Goal: Information Seeking & Learning: Get advice/opinions

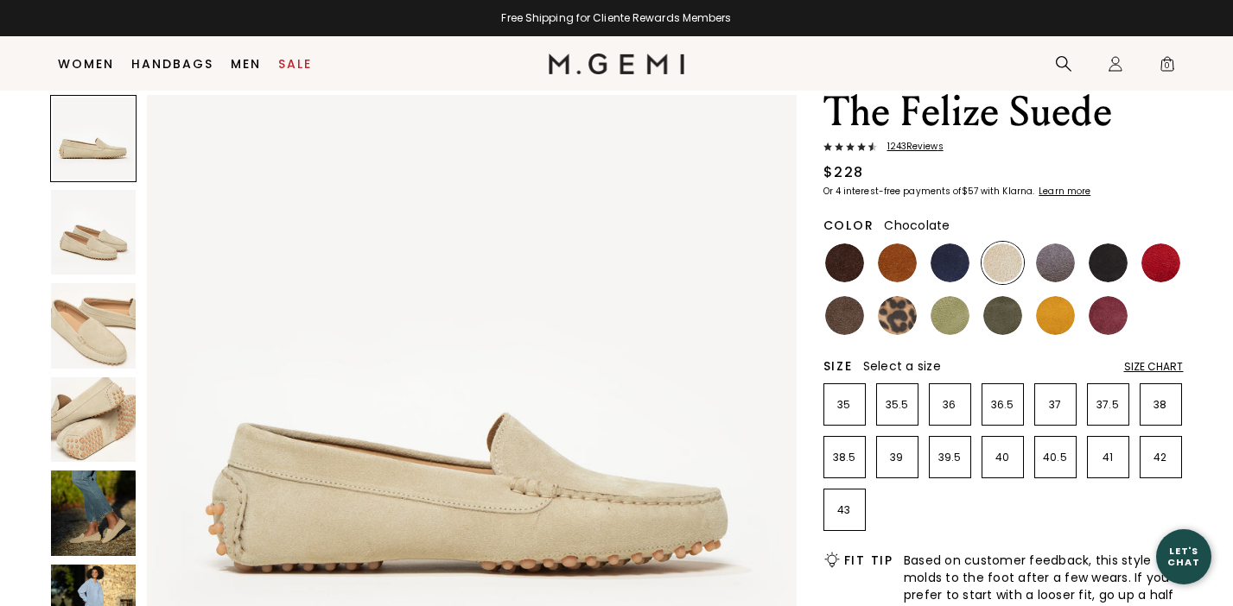
scroll to position [83, 0]
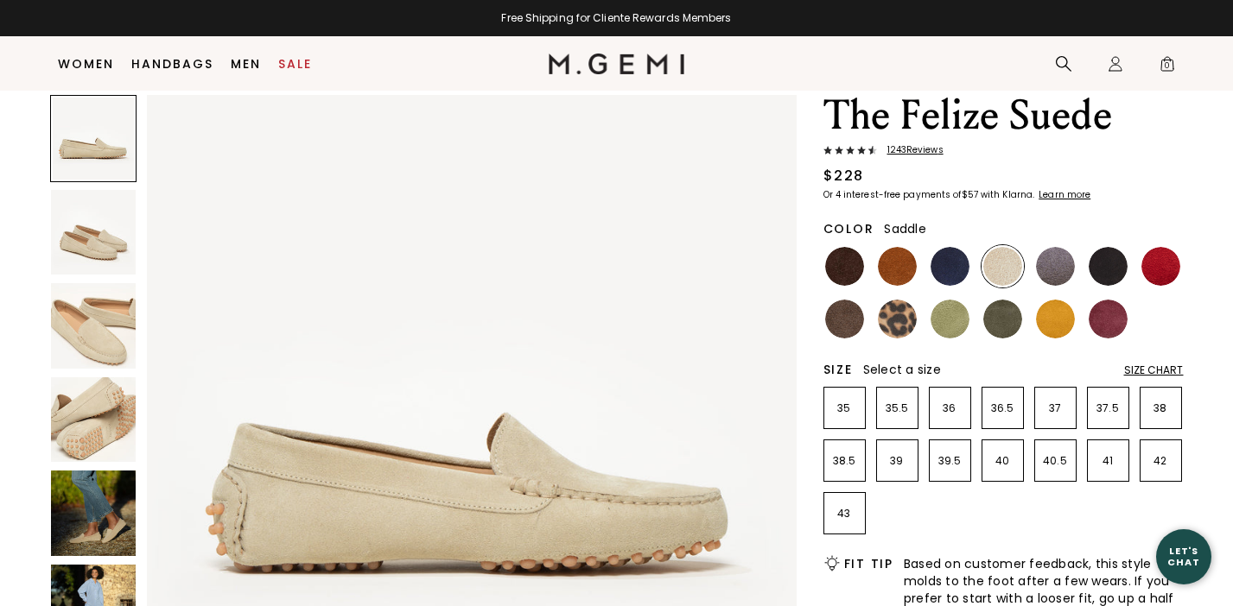
click at [887, 273] on img at bounding box center [897, 266] width 39 height 39
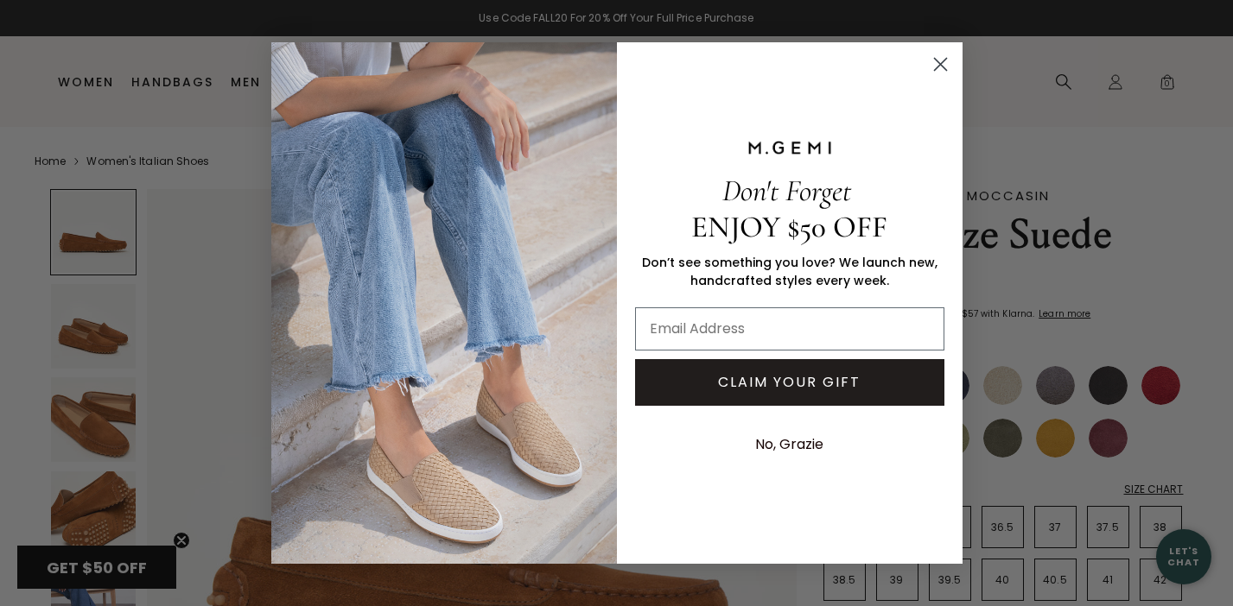
click at [935, 62] on circle "Close dialog" at bounding box center [939, 64] width 29 height 29
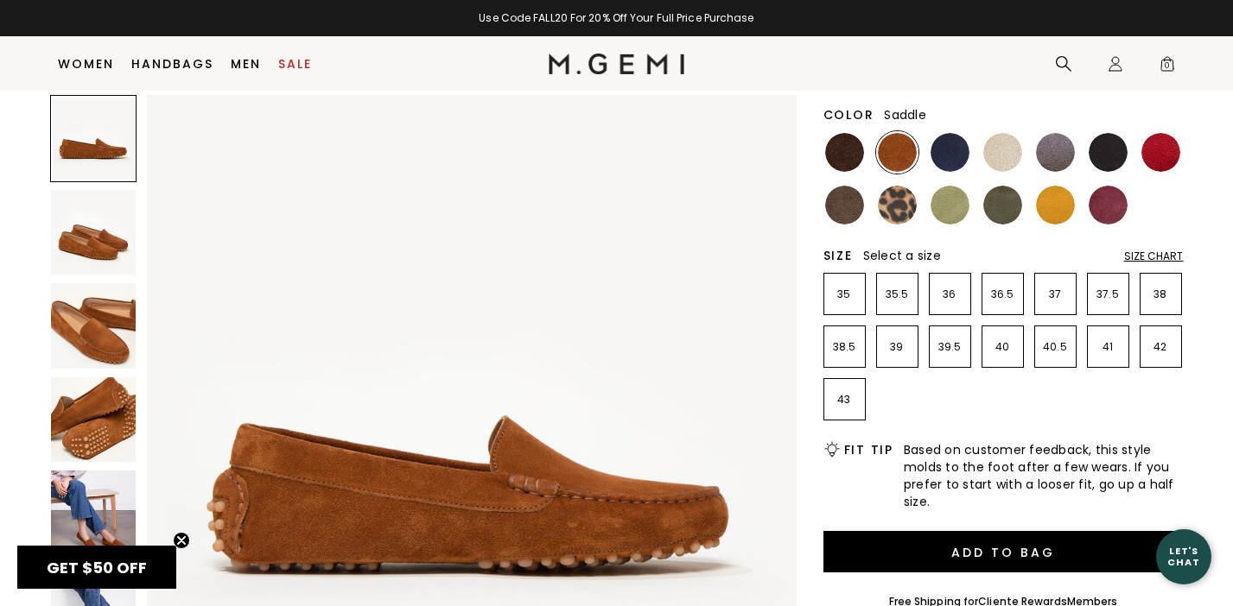
scroll to position [160, 0]
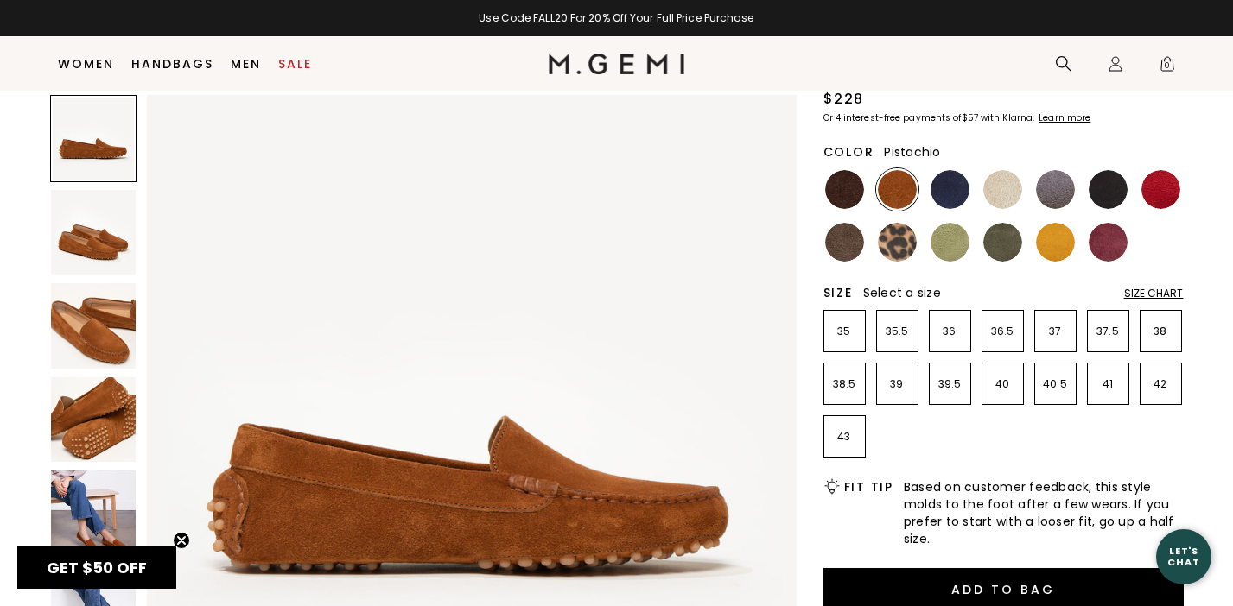
click at [951, 250] on img at bounding box center [949, 242] width 39 height 39
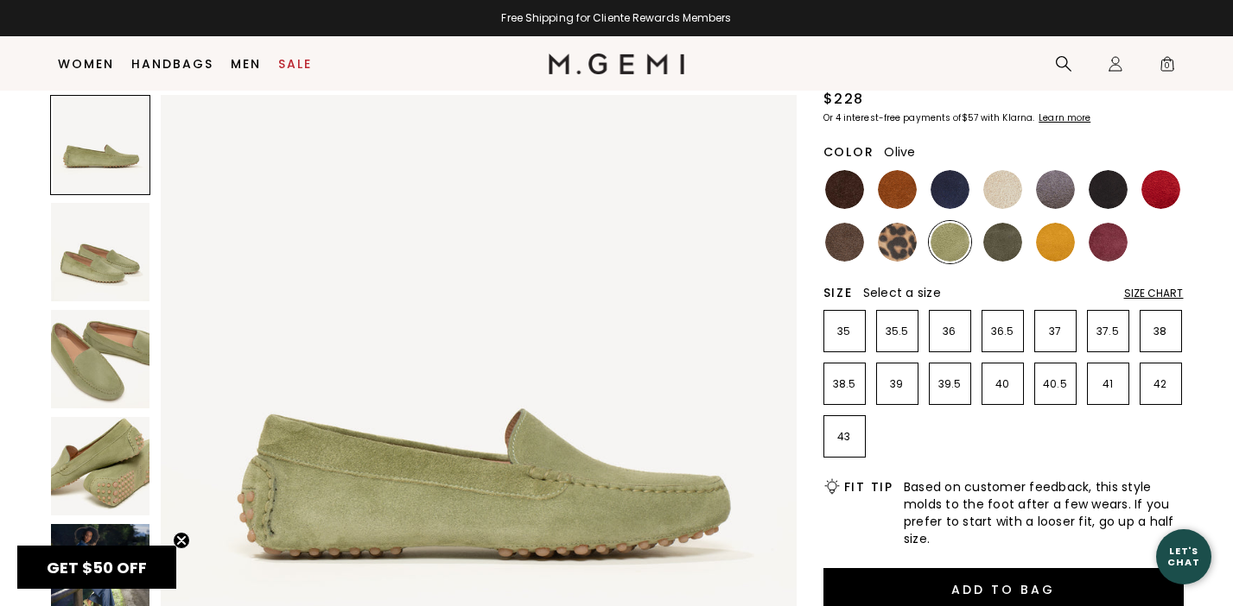
click at [999, 239] on img at bounding box center [1002, 242] width 39 height 39
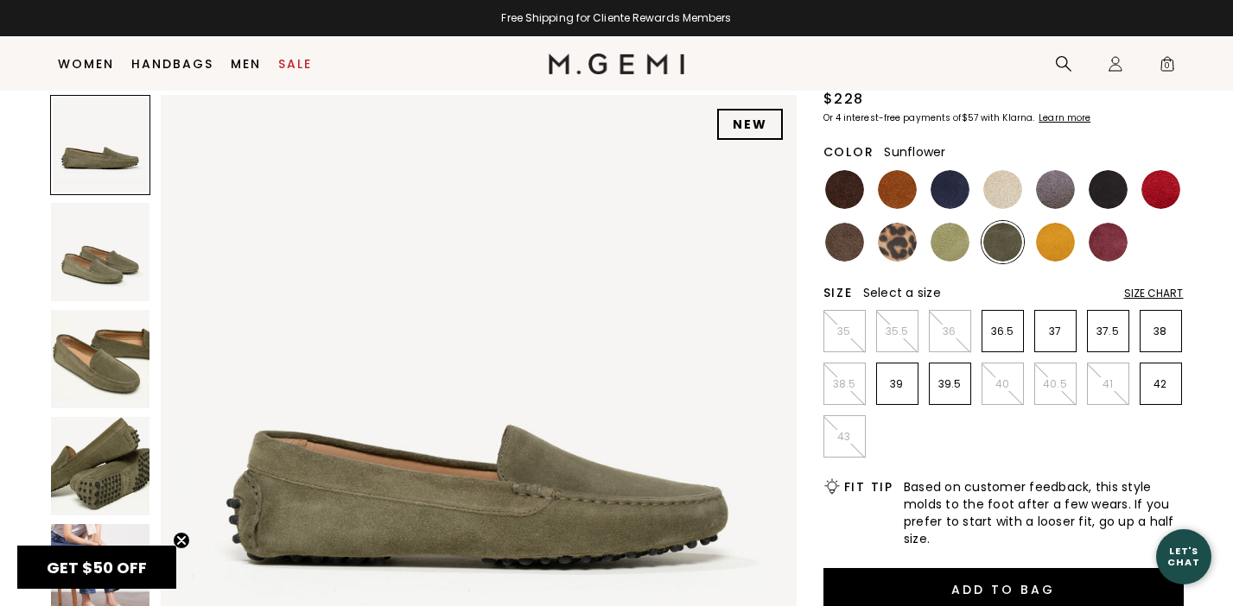
click at [1059, 244] on img at bounding box center [1055, 242] width 39 height 39
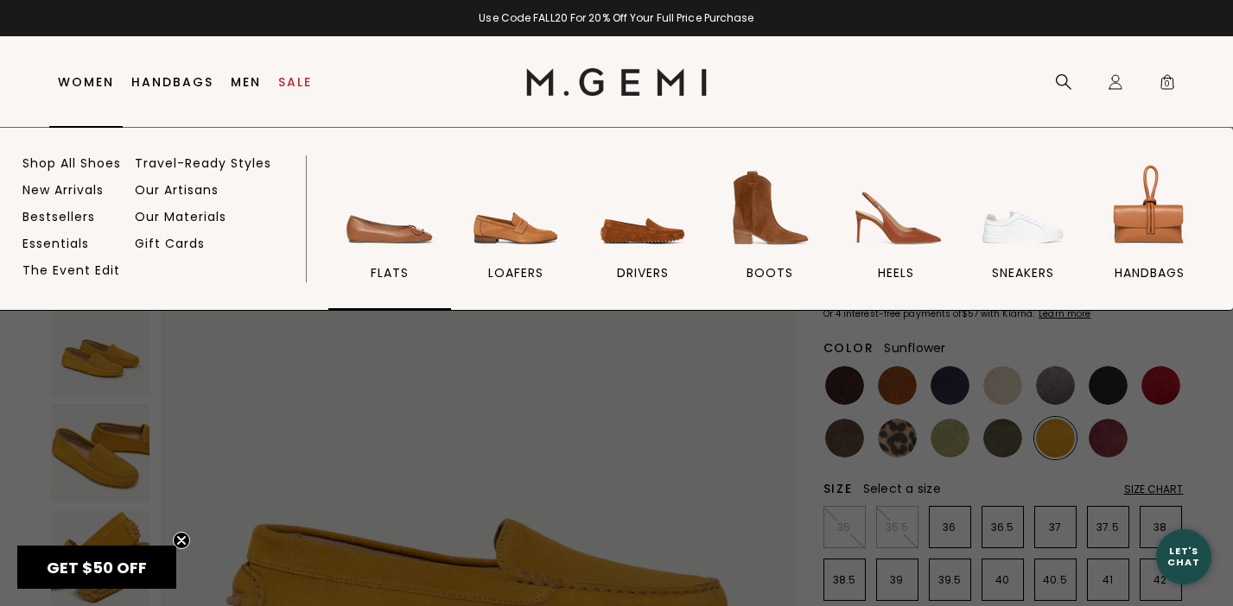
click at [385, 250] on img at bounding box center [389, 208] width 97 height 97
click at [536, 232] on img at bounding box center [515, 208] width 97 height 97
click at [645, 238] on img at bounding box center [642, 208] width 97 height 97
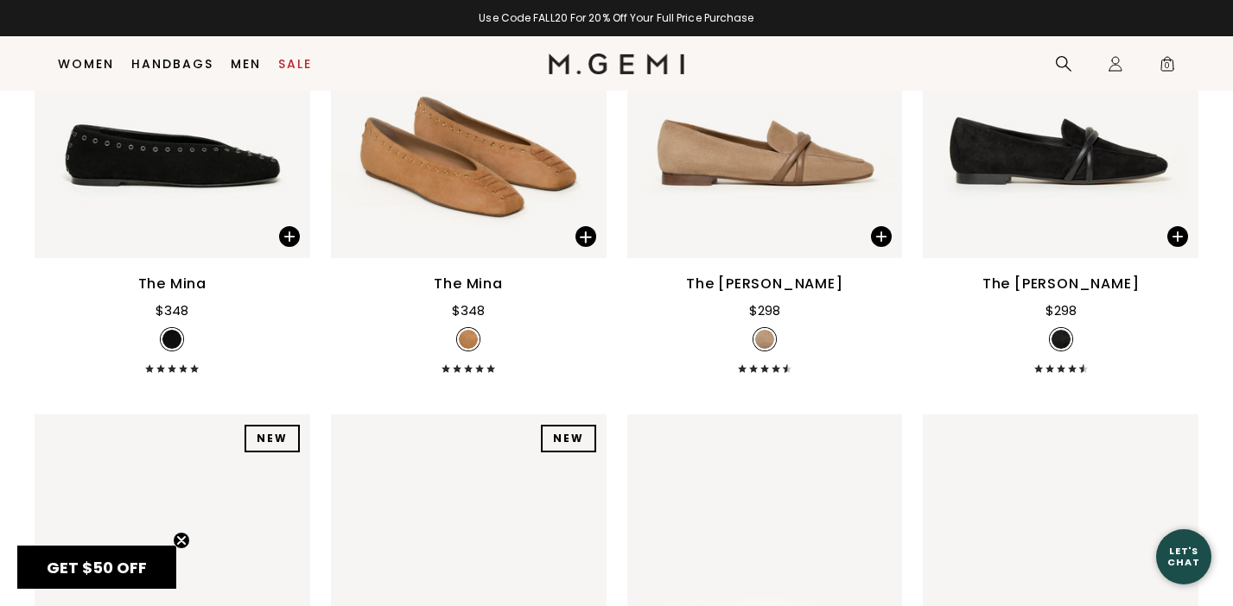
scroll to position [821, 0]
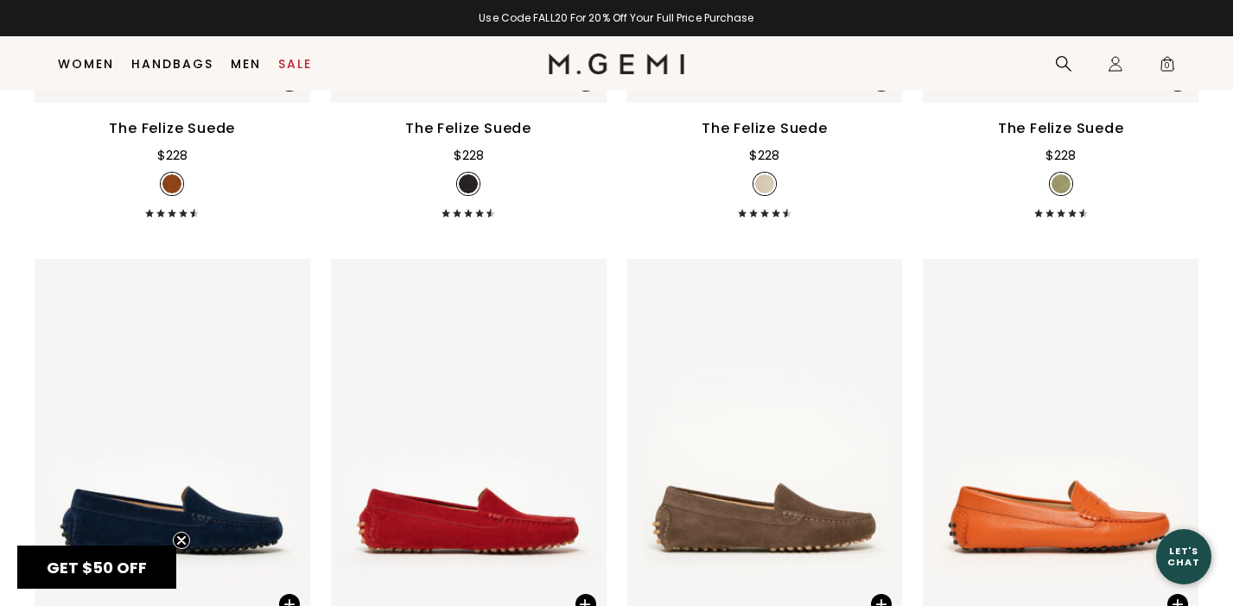
scroll to position [3922, 0]
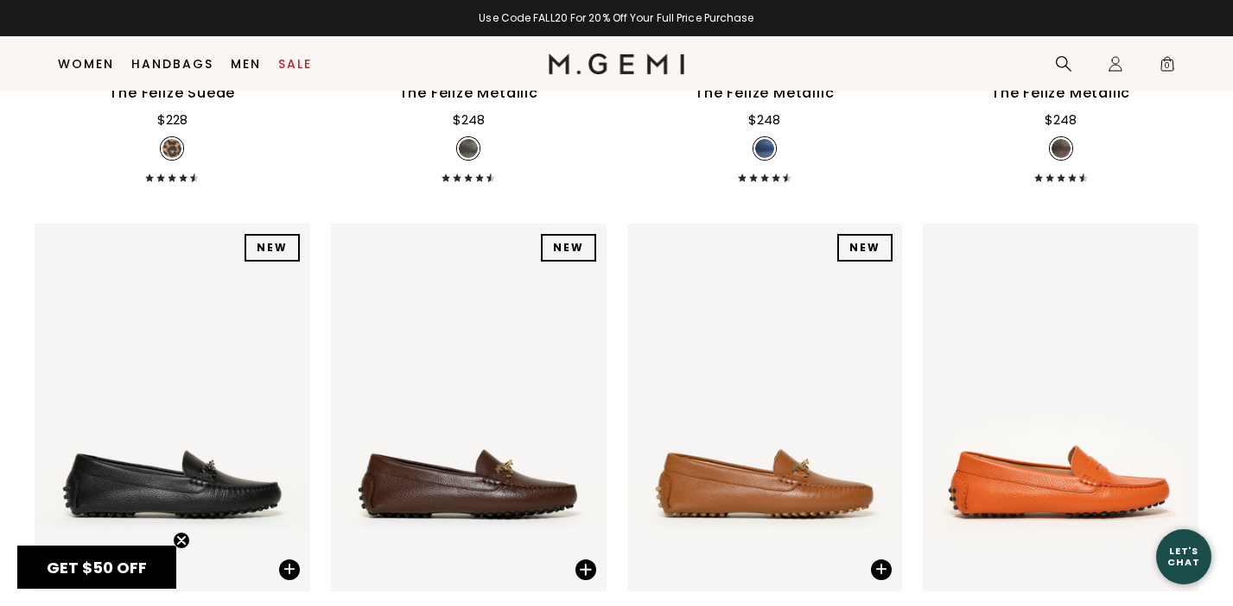
scroll to position [2370, 0]
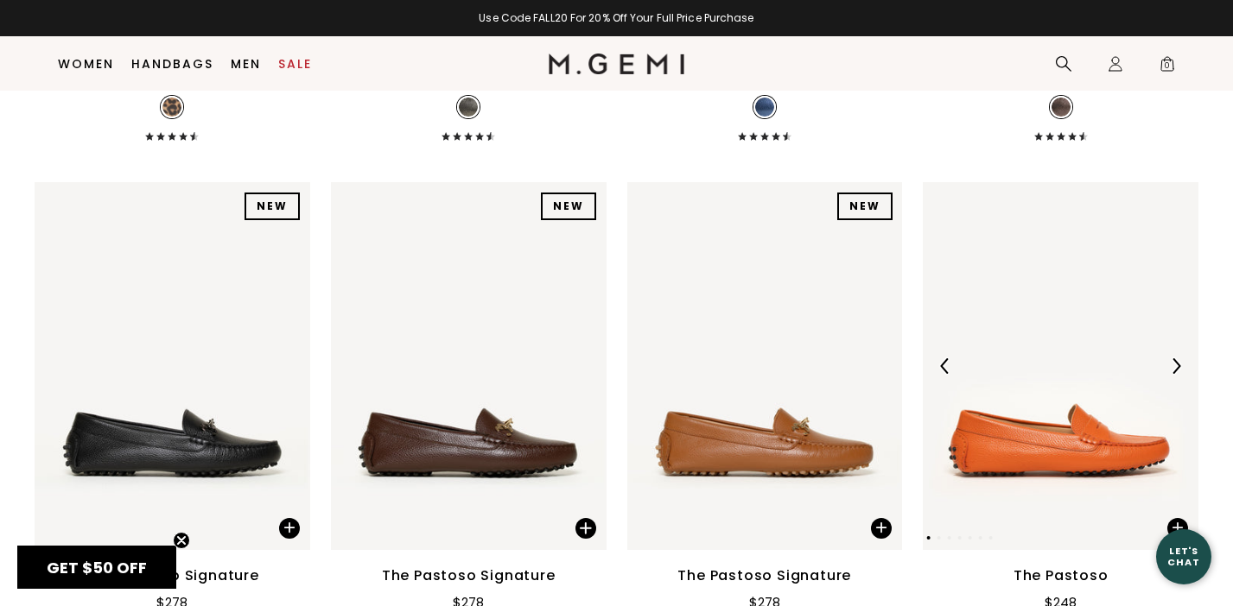
click at [989, 340] on img at bounding box center [1060, 365] width 276 height 367
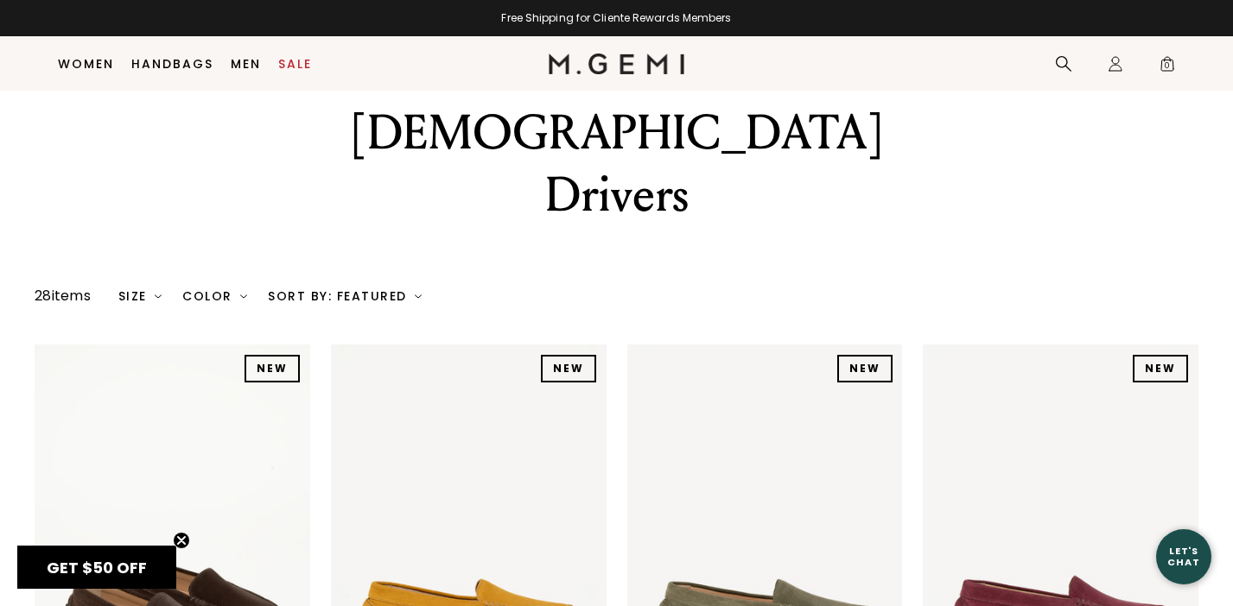
scroll to position [163, 0]
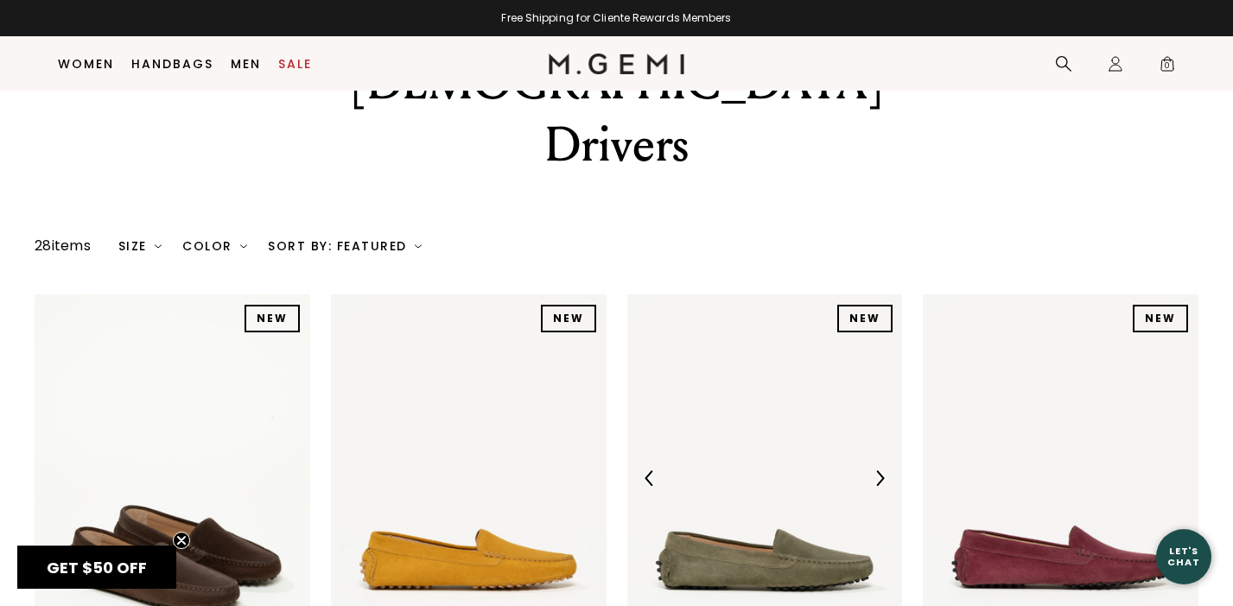
click at [707, 468] on img at bounding box center [765, 478] width 276 height 367
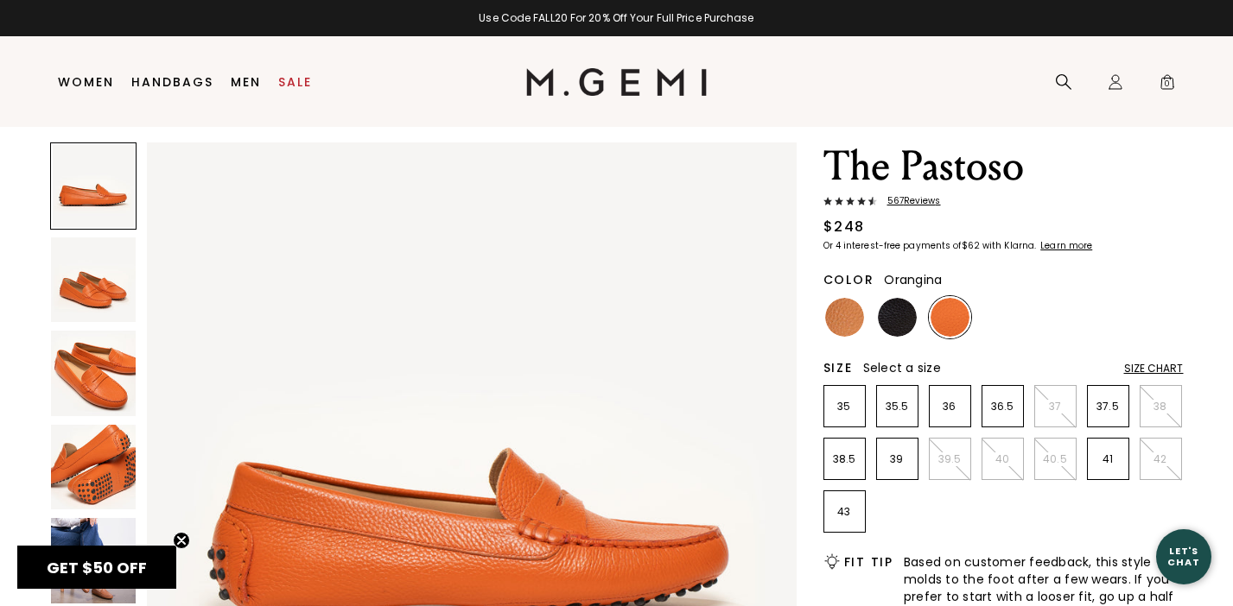
click at [95, 304] on img at bounding box center [94, 281] width 86 height 86
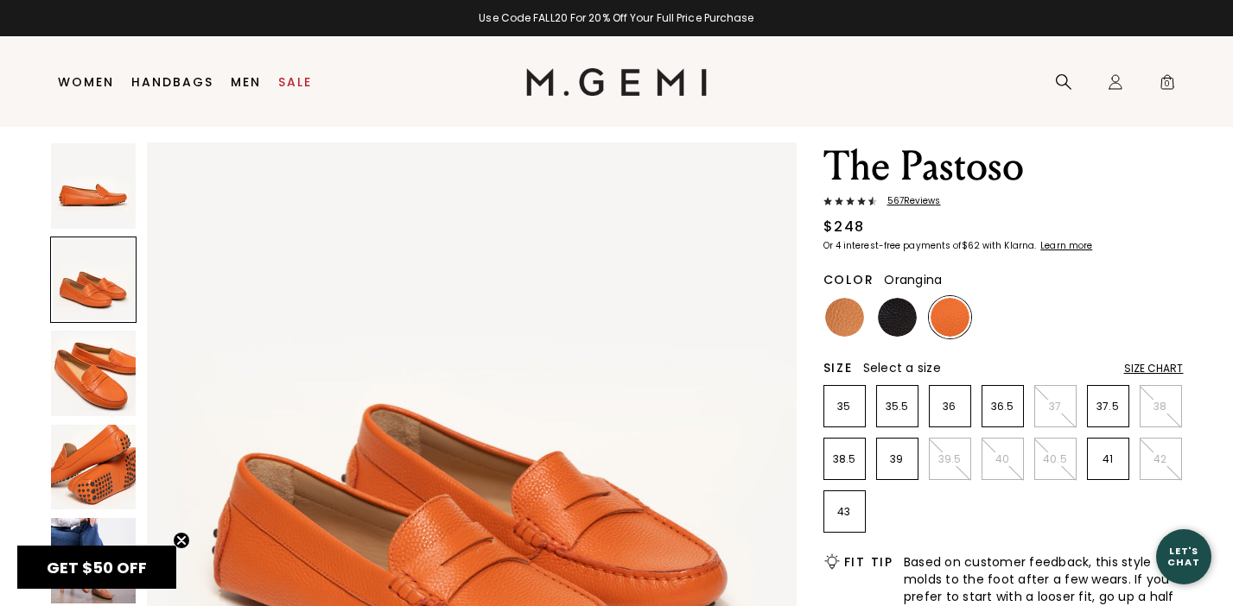
click at [98, 339] on img at bounding box center [94, 374] width 86 height 86
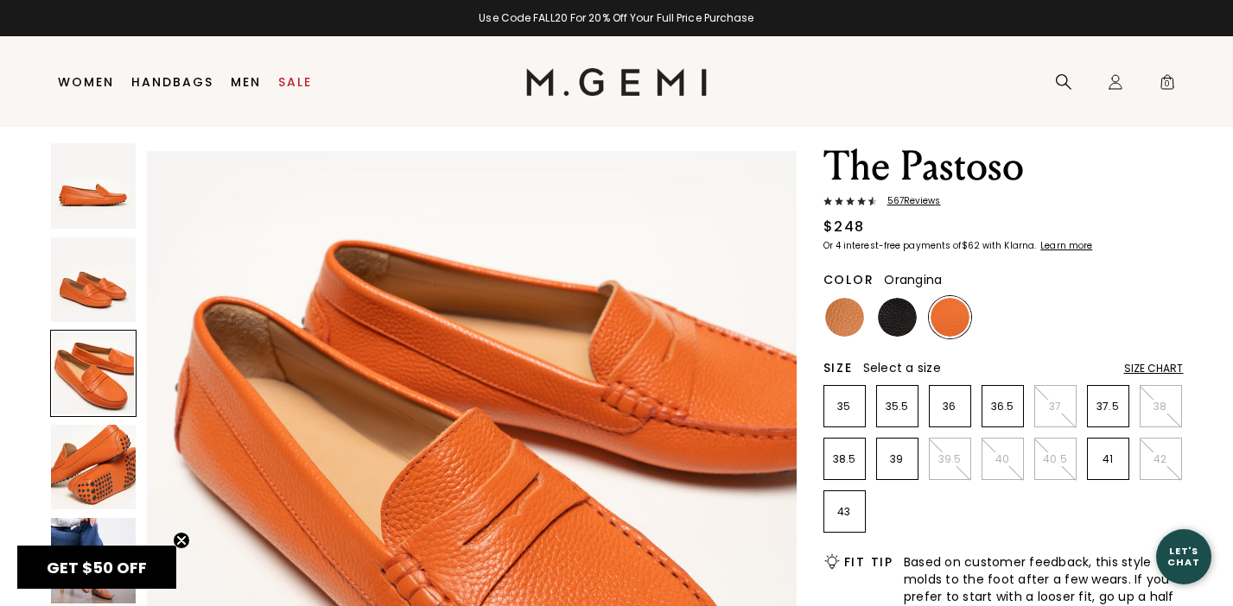
scroll to position [1333, 0]
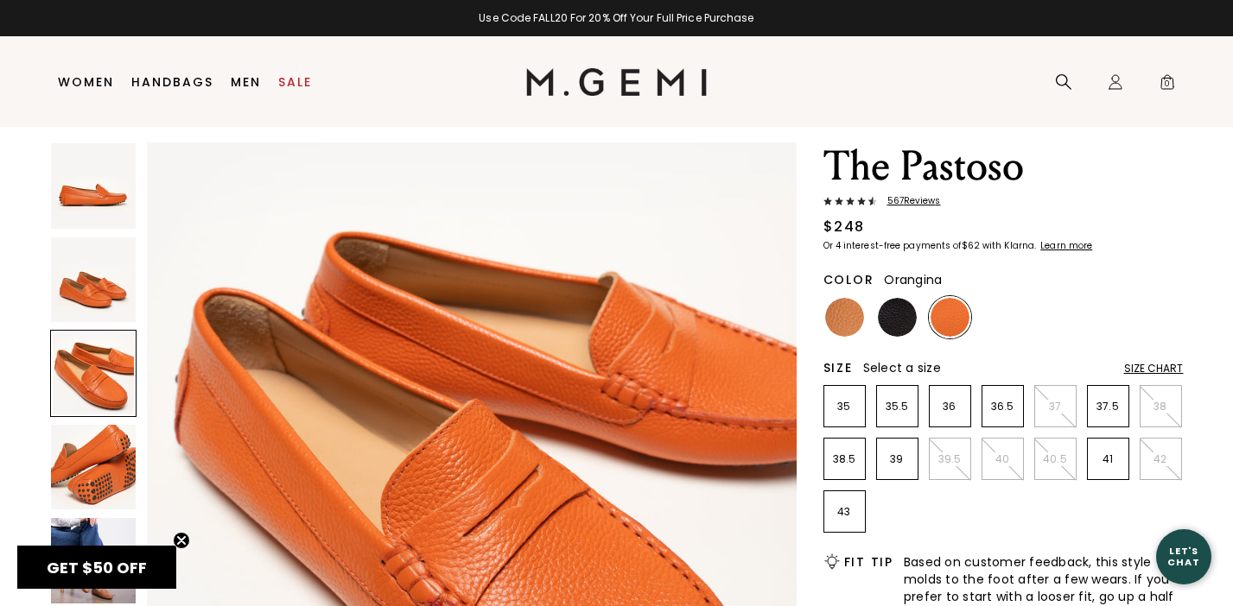
click at [114, 517] on div at bounding box center [93, 560] width 87 height 87
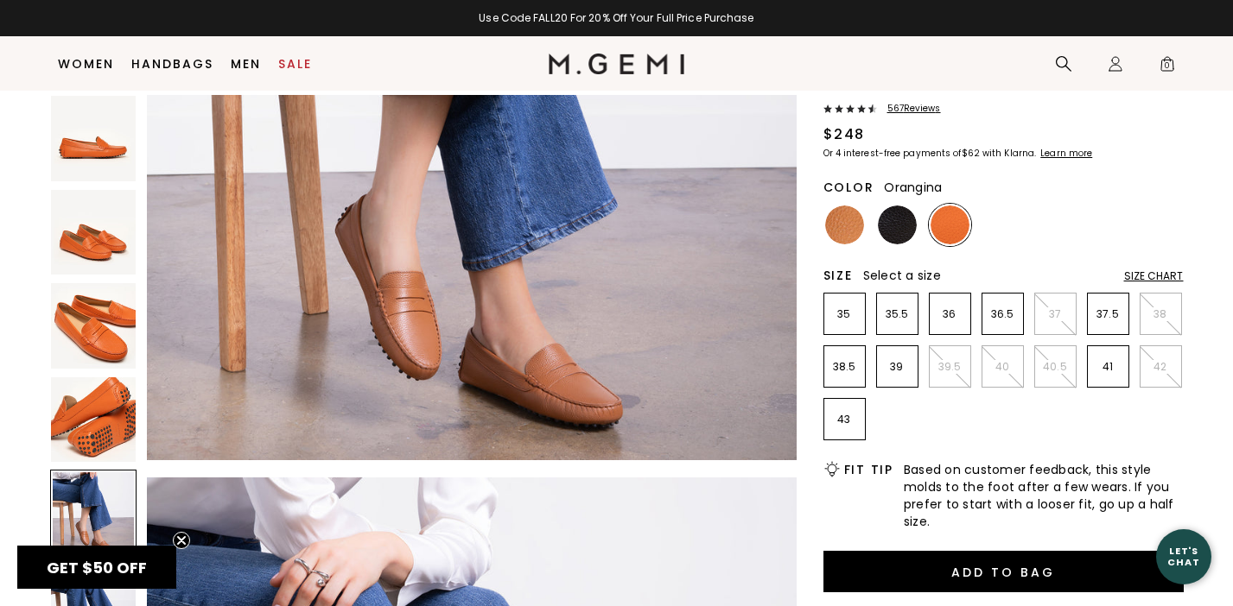
scroll to position [0, 0]
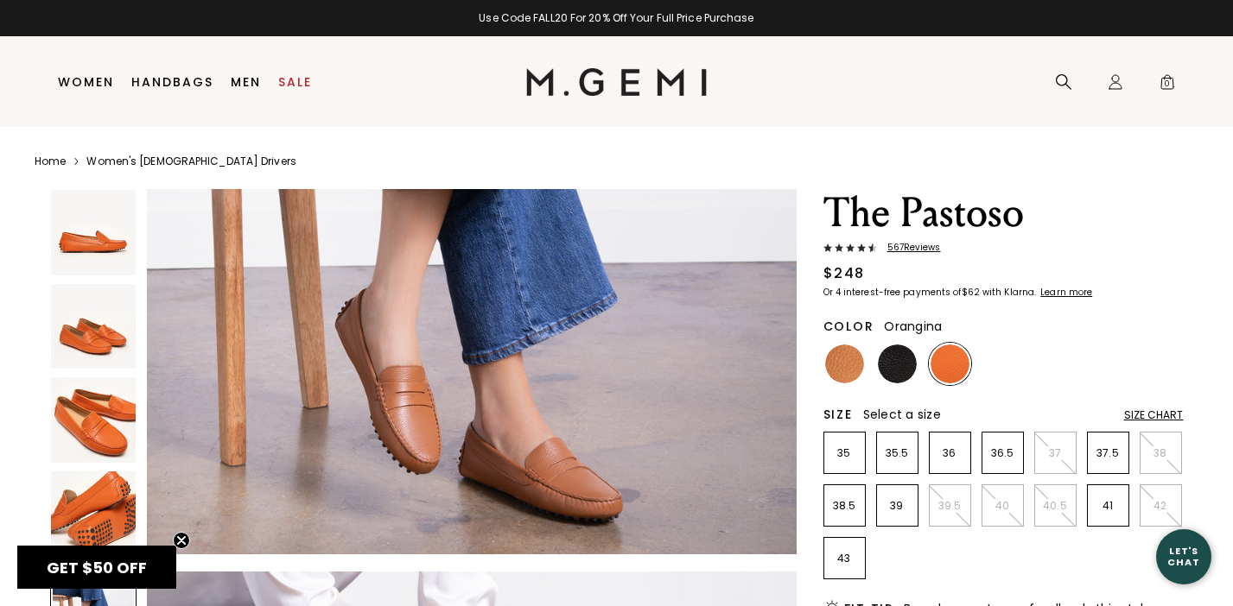
click at [954, 371] on img at bounding box center [949, 364] width 39 height 39
click at [77, 323] on img at bounding box center [94, 327] width 86 height 86
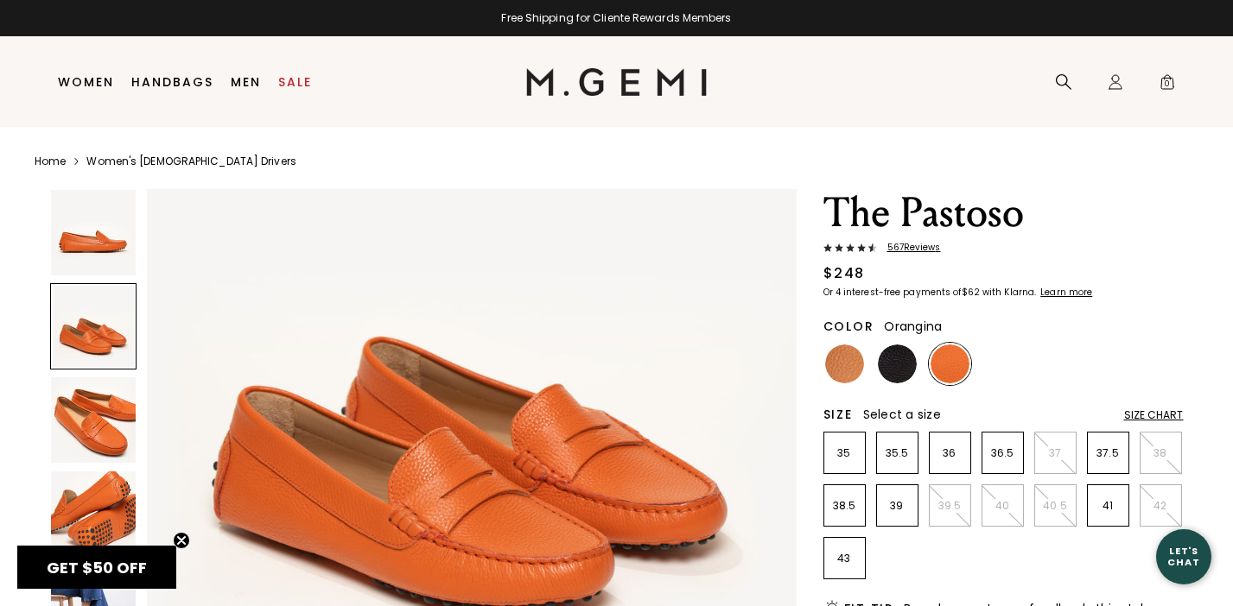
scroll to position [837, 0]
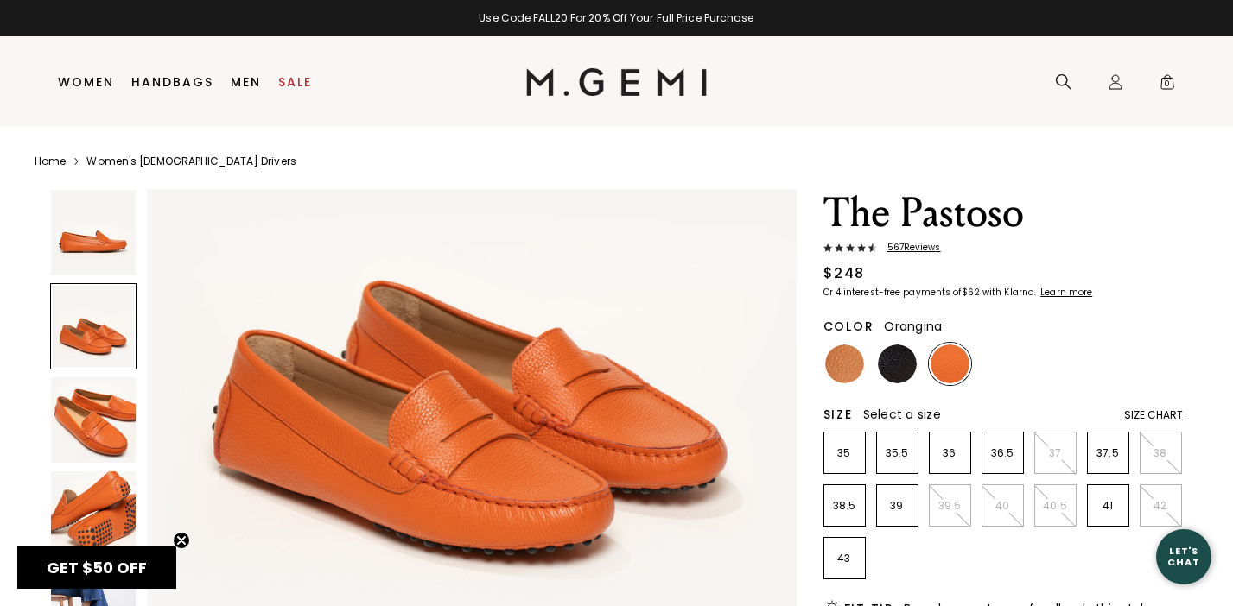
drag, startPoint x: 201, startPoint y: 339, endPoint x: 721, endPoint y: 7, distance: 617.2
click at [89, 425] on img at bounding box center [94, 420] width 86 height 86
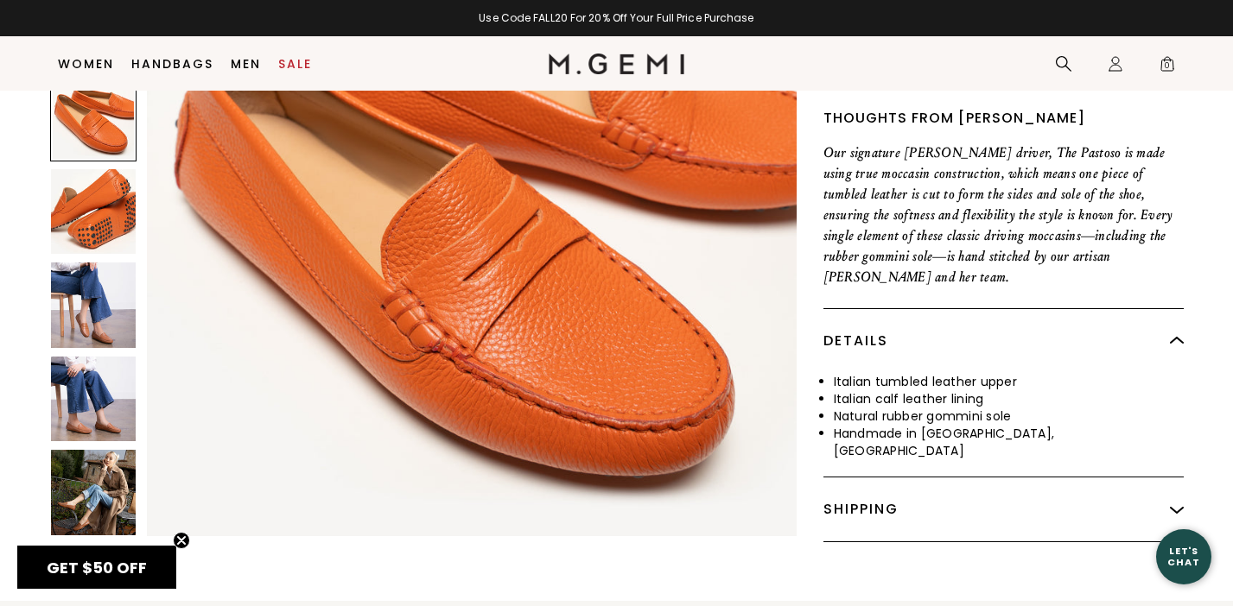
scroll to position [673, 0]
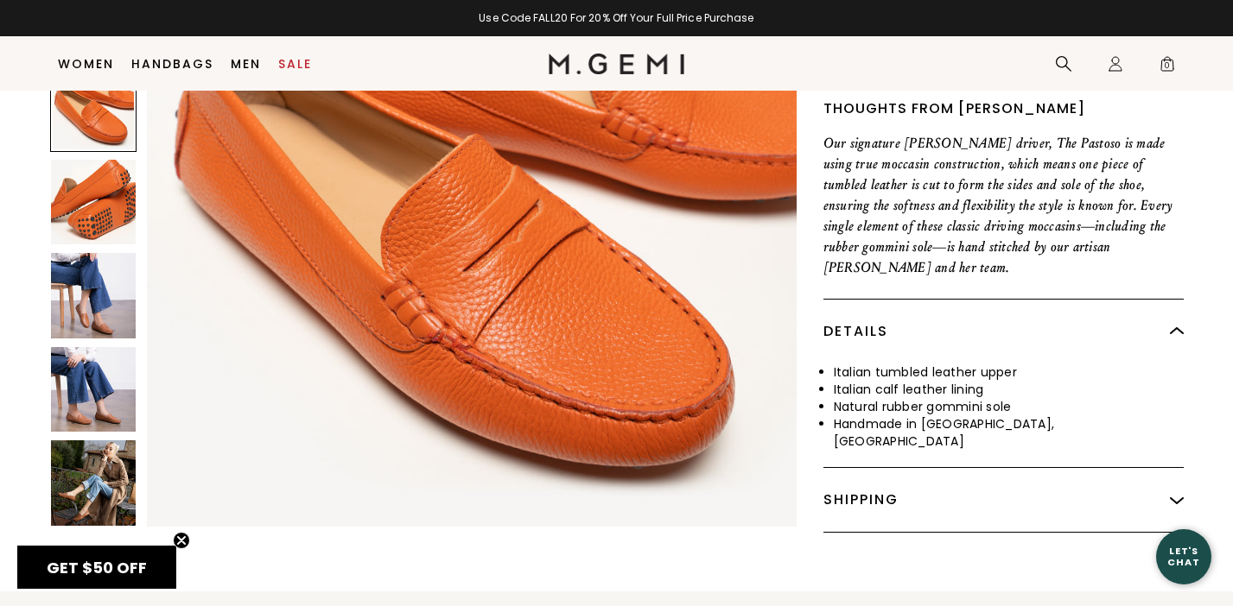
click at [96, 456] on img at bounding box center [94, 484] width 86 height 86
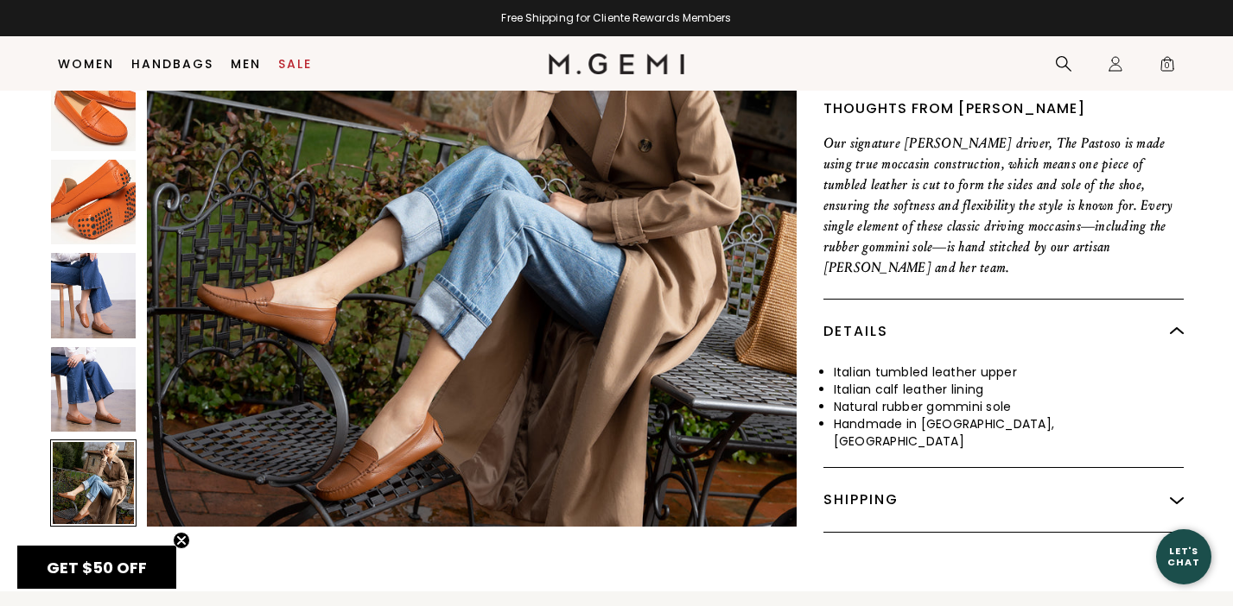
scroll to position [3998, 0]
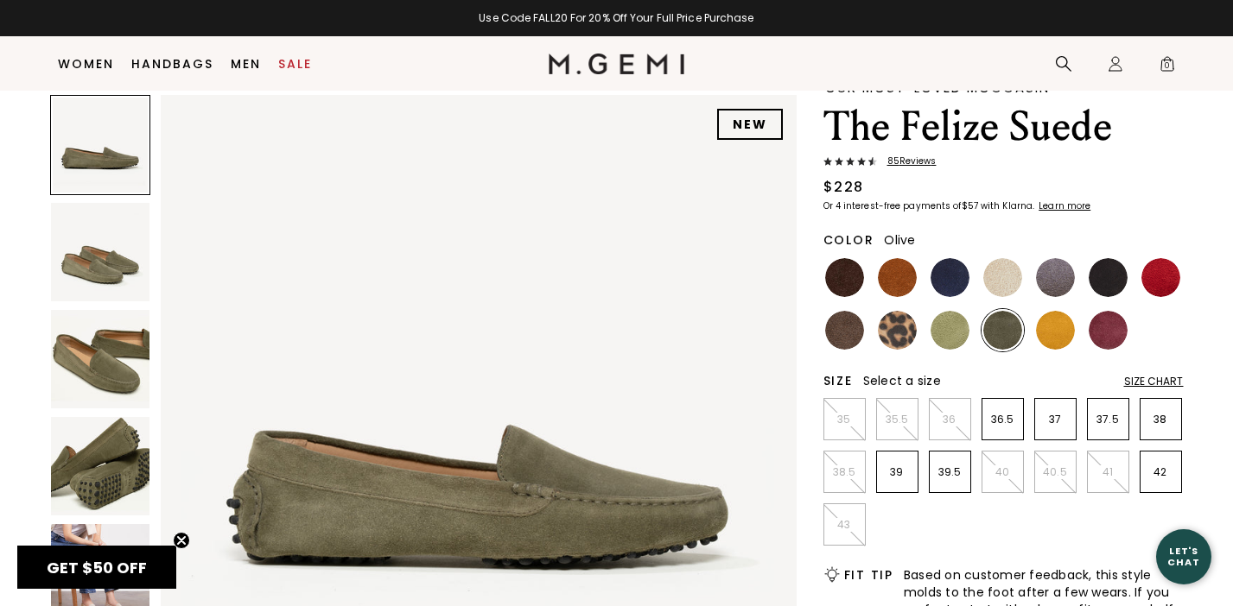
scroll to position [204, 0]
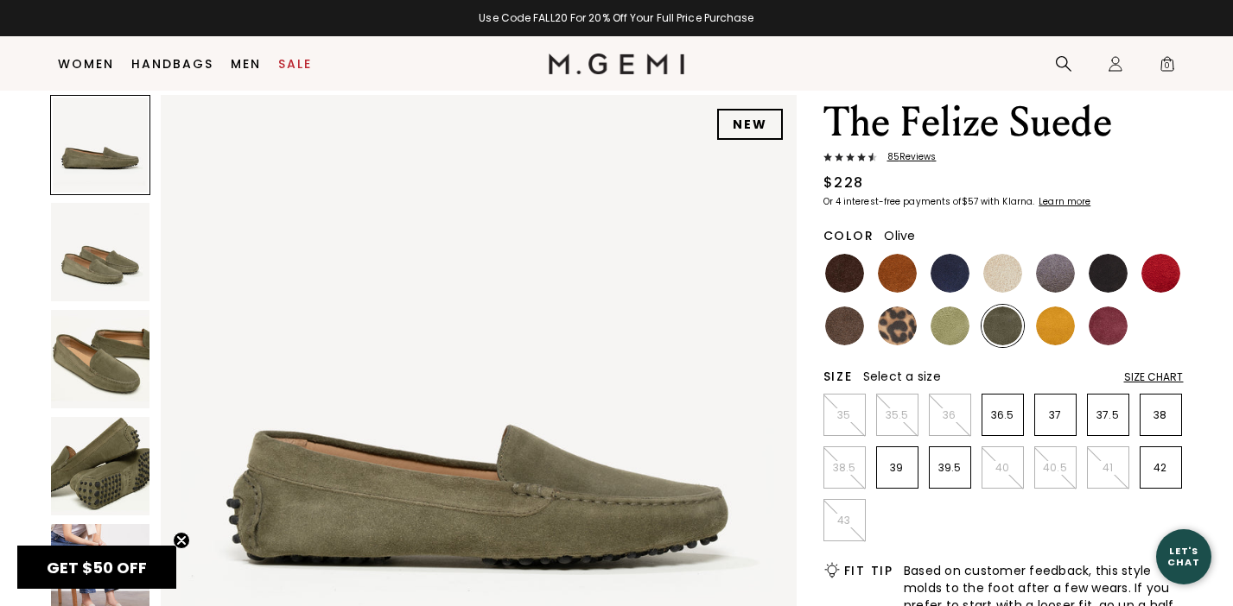
click at [909, 160] on span "85 Review s" at bounding box center [907, 157] width 60 height 10
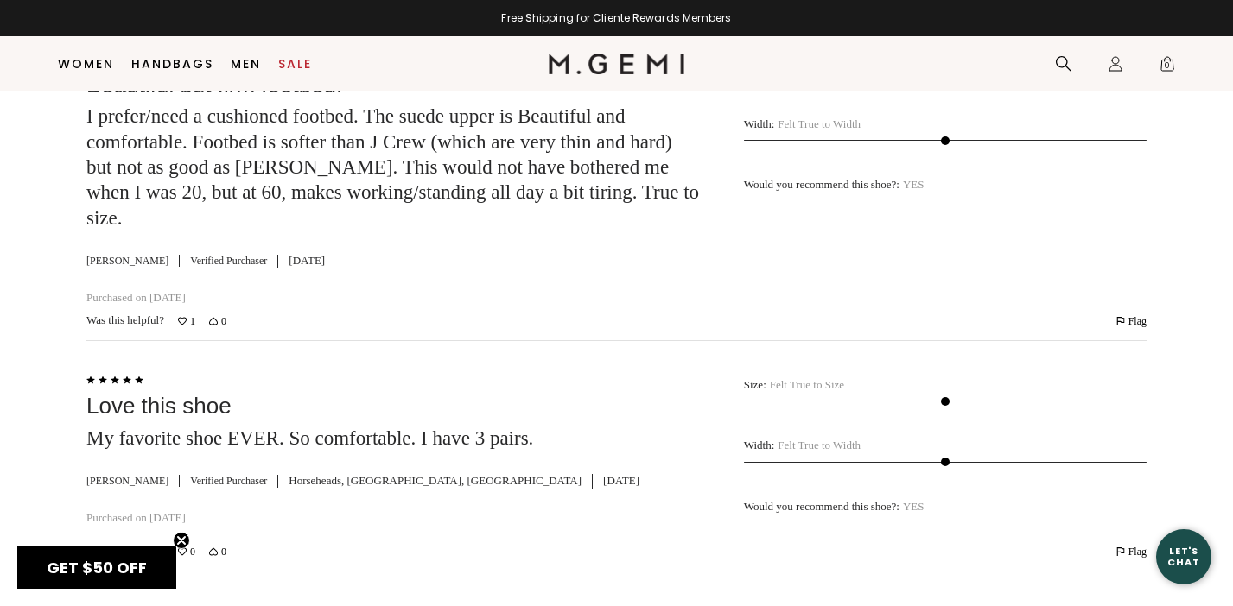
scroll to position [5216, 0]
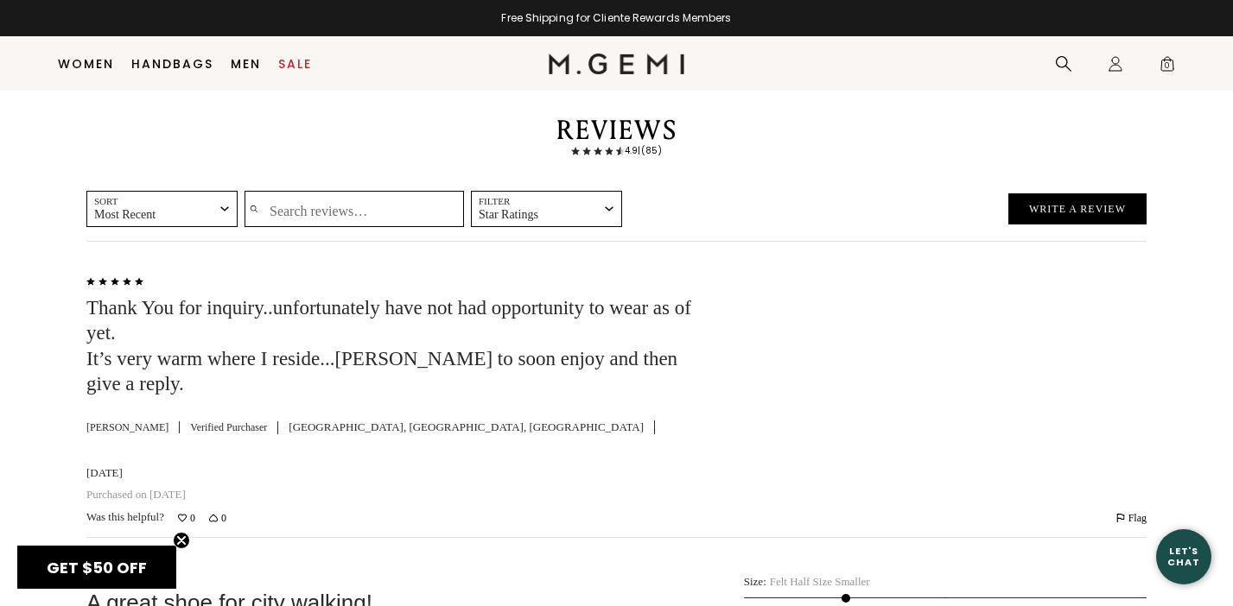
scroll to position [3360, 0]
